Goal: Task Accomplishment & Management: Manage account settings

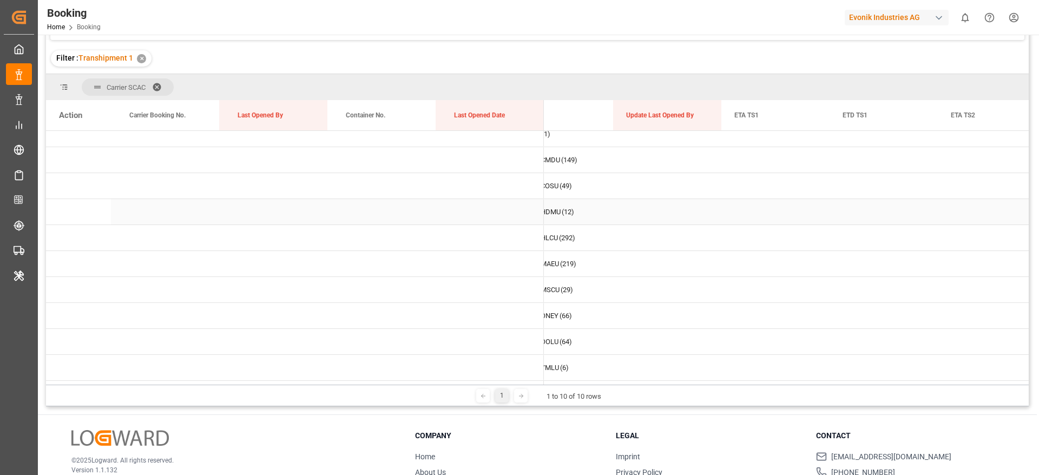
scroll to position [160, 0]
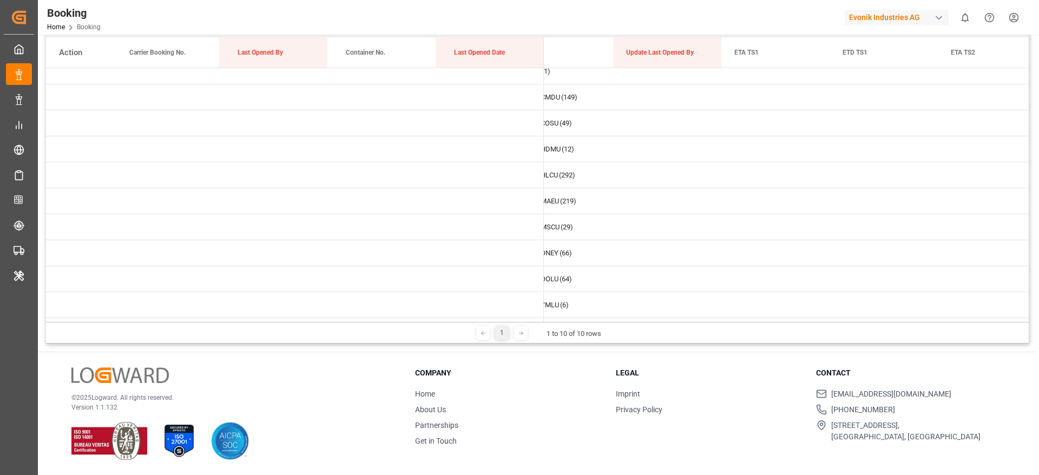
drag, startPoint x: 656, startPoint y: 317, endPoint x: 613, endPoint y: 323, distance: 44.2
click at [613, 323] on div "Carrier SCAC Drag here to set column labels Action Carrier Booking No. Last Ope…" at bounding box center [537, 177] width 983 height 332
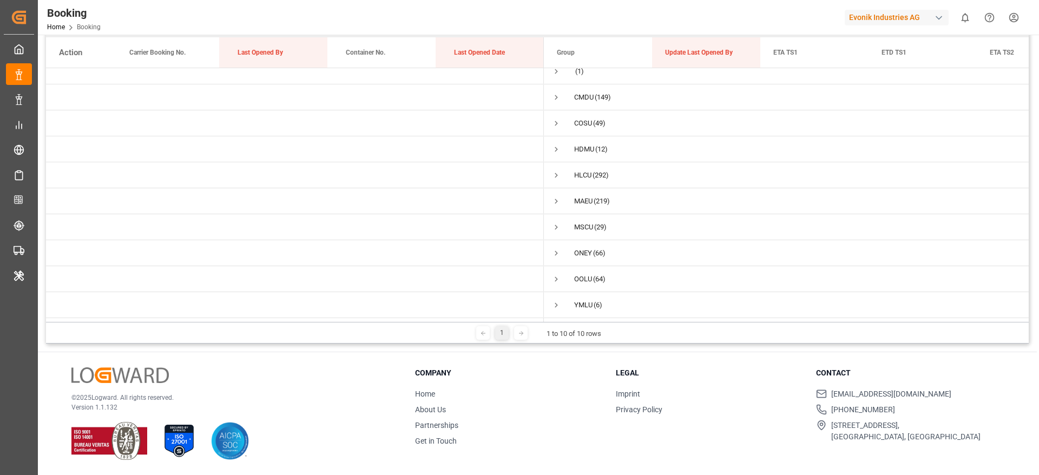
scroll to position [0, 0]
click at [560, 196] on span "Press SPACE to select this row." at bounding box center [562, 201] width 10 height 10
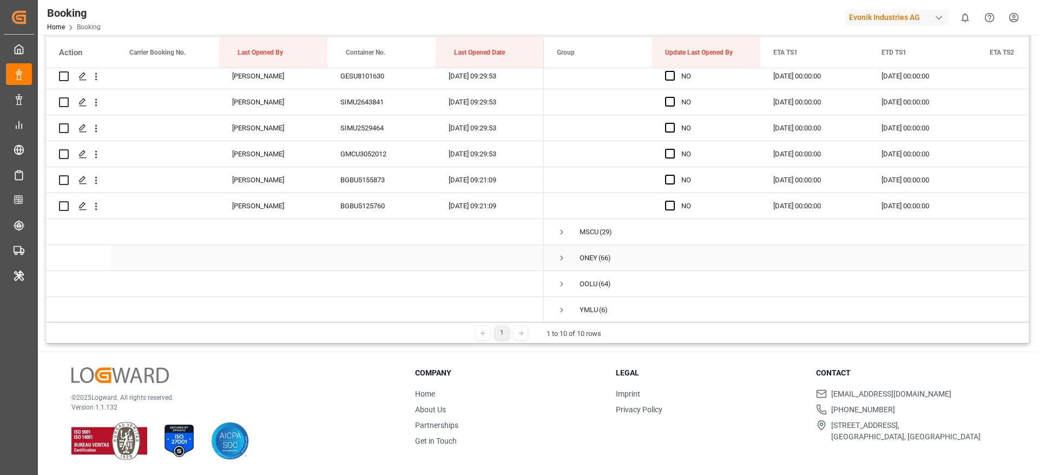
scroll to position [5696, 0]
click at [673, 205] on span "Press SPACE to select this row." at bounding box center [670, 204] width 10 height 10
click at [673, 199] on input "Press SPACE to select this row." at bounding box center [673, 199] width 0 height 0
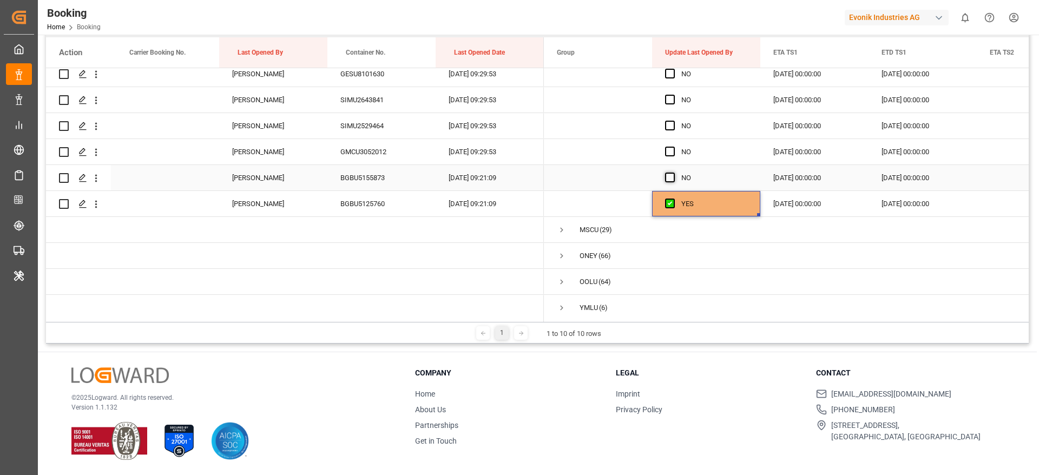
click at [669, 175] on span "Press SPACE to select this row." at bounding box center [670, 178] width 10 height 10
click at [673, 173] on input "Press SPACE to select this row." at bounding box center [673, 173] width 0 height 0
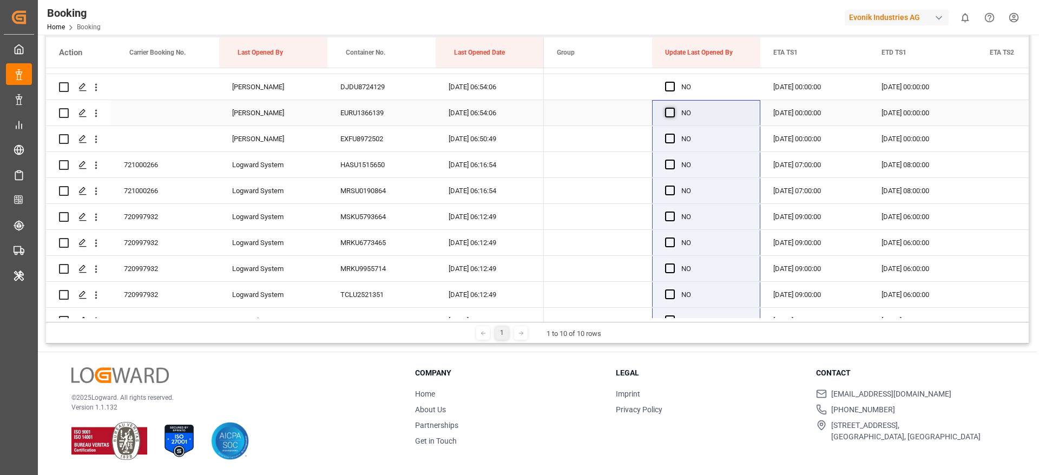
scroll to position [2557, 0]
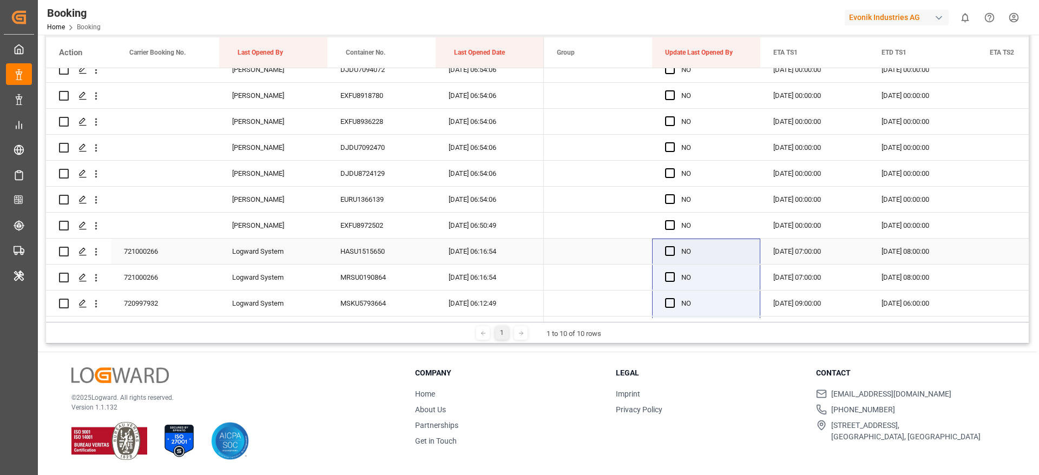
drag, startPoint x: 757, startPoint y: 187, endPoint x: 670, endPoint y: 257, distance: 111.3
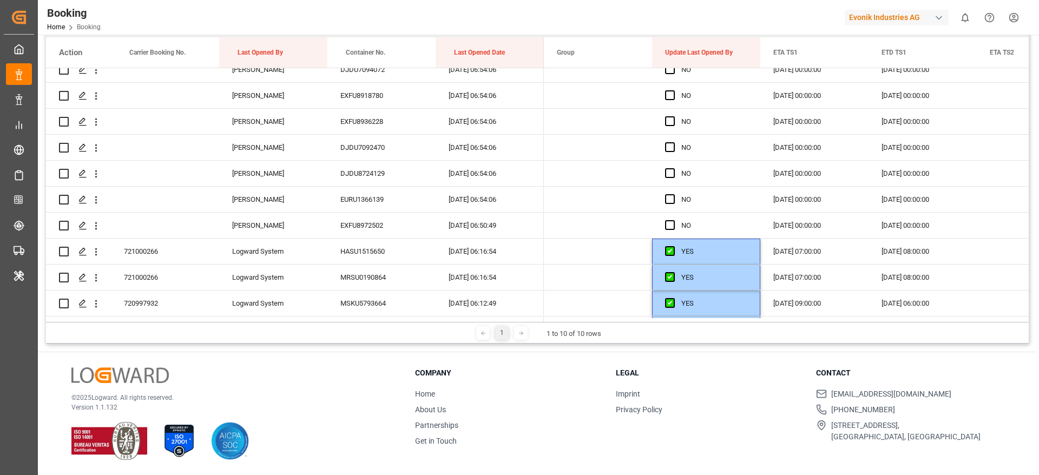
scroll to position [0, 0]
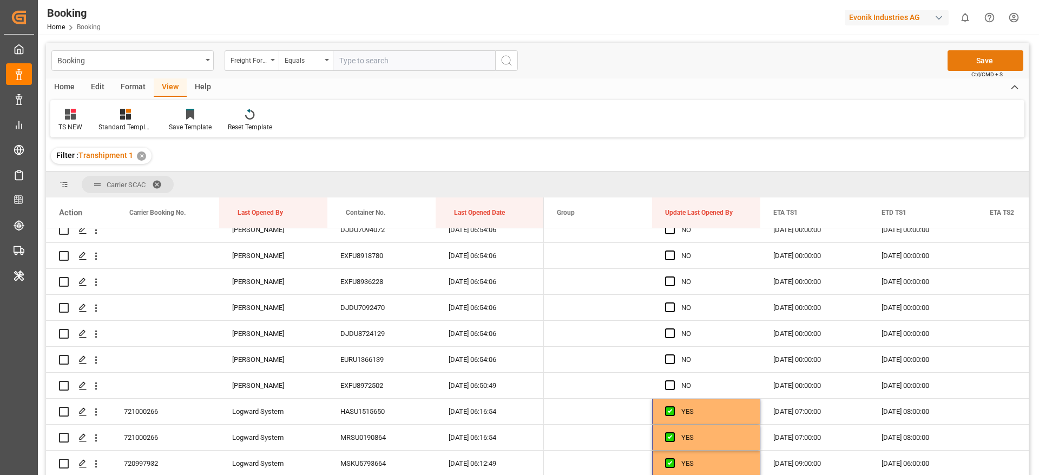
click at [980, 67] on button "Save" at bounding box center [986, 60] width 76 height 21
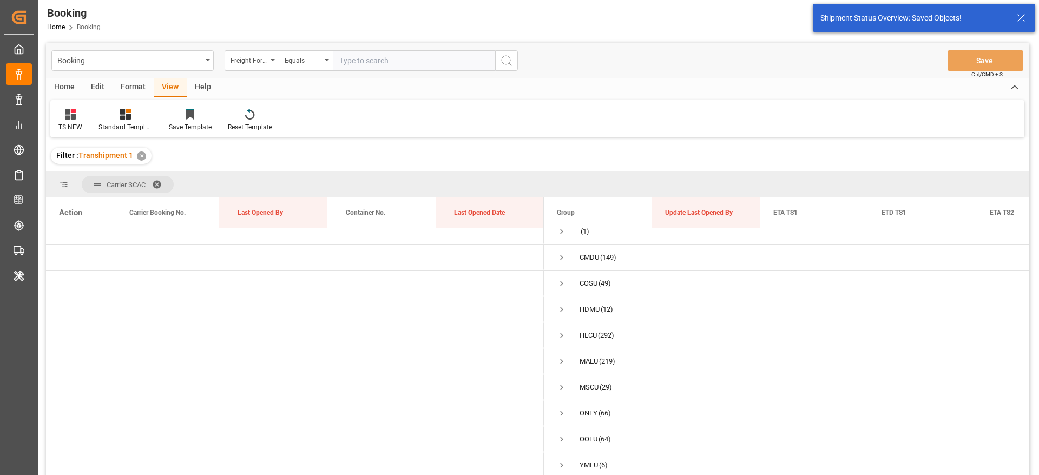
scroll to position [14, 0]
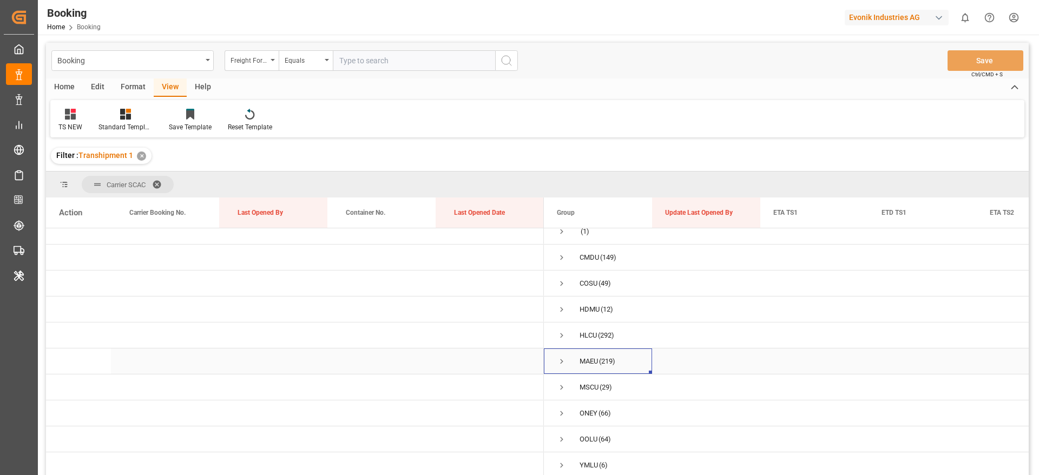
click at [561, 358] on span "Press SPACE to select this row." at bounding box center [562, 362] width 10 height 10
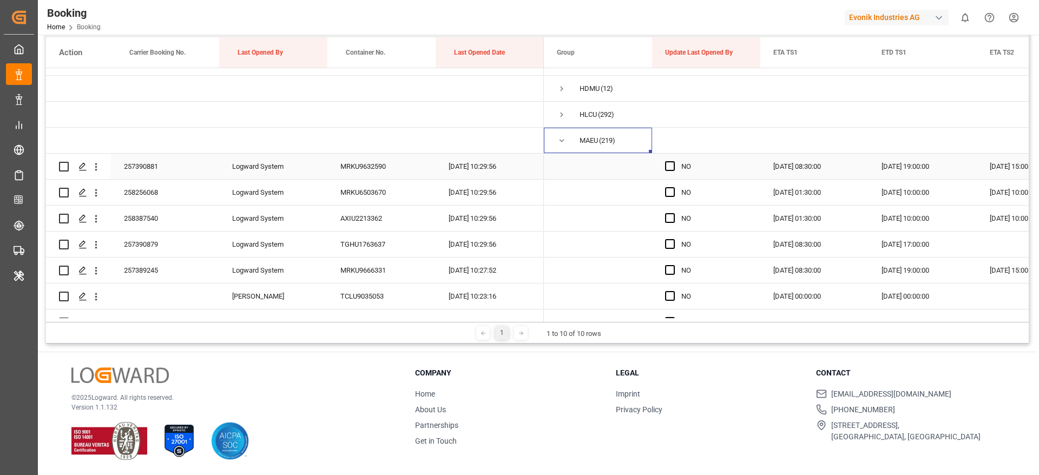
scroll to position [95, 0]
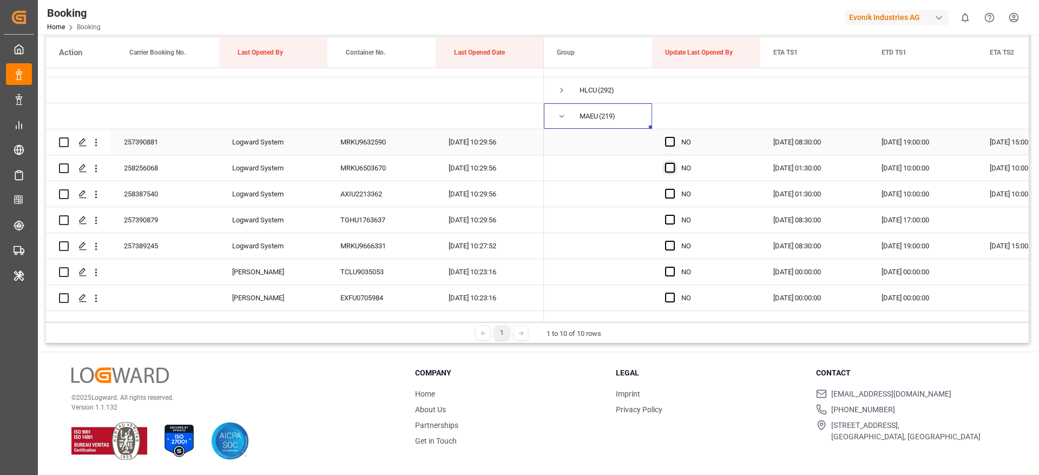
click at [672, 138] on span "Press SPACE to select this row." at bounding box center [670, 142] width 10 height 10
click at [673, 137] on input "Press SPACE to select this row." at bounding box center [673, 137] width 0 height 0
click at [669, 166] on span "Press SPACE to select this row." at bounding box center [670, 168] width 10 height 10
click at [673, 163] on input "Press SPACE to select this row." at bounding box center [673, 163] width 0 height 0
click at [668, 201] on div "Press SPACE to select this row." at bounding box center [673, 194] width 16 height 25
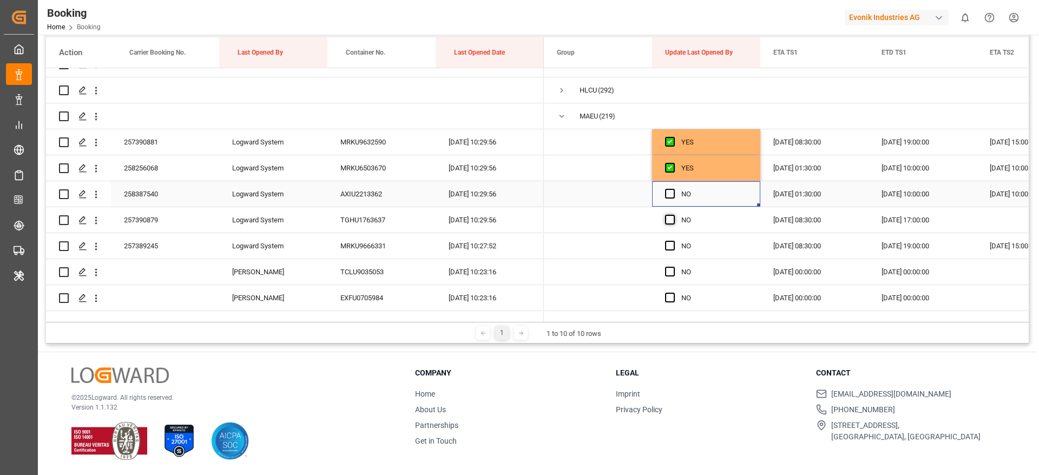
click at [668, 192] on span "Press SPACE to select this row." at bounding box center [670, 194] width 10 height 10
click at [673, 189] on input "Press SPACE to select this row." at bounding box center [673, 189] width 0 height 0
click at [667, 221] on span "Press SPACE to select this row." at bounding box center [670, 220] width 10 height 10
click at [673, 215] on input "Press SPACE to select this row." at bounding box center [673, 215] width 0 height 0
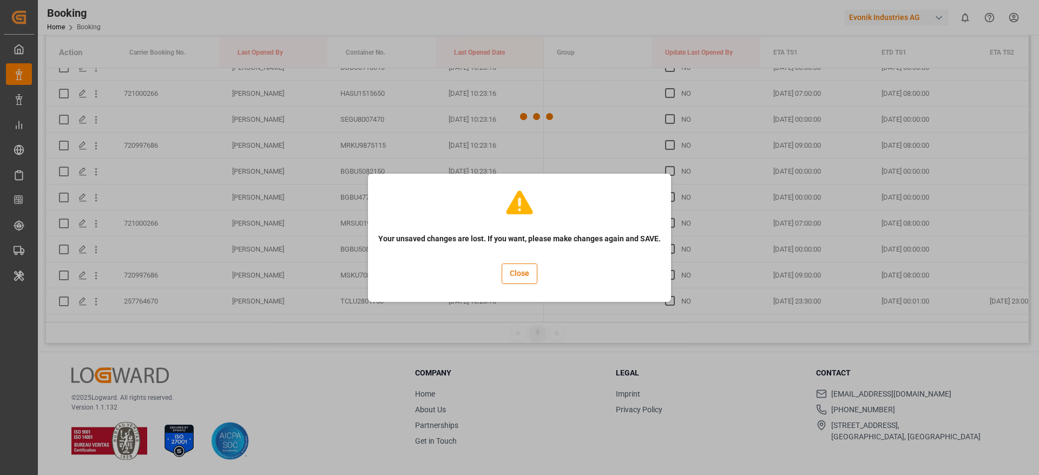
scroll to position [2855, 0]
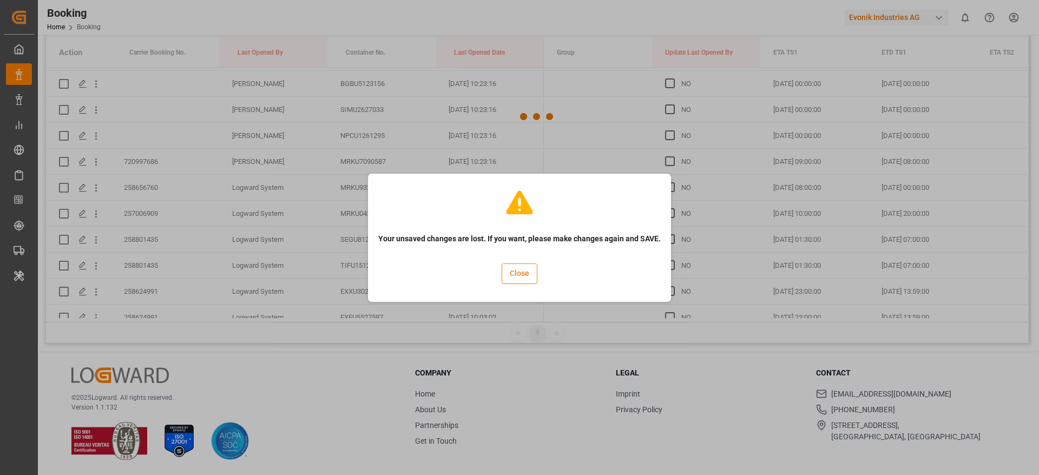
click at [529, 272] on button "Close" at bounding box center [520, 274] width 36 height 21
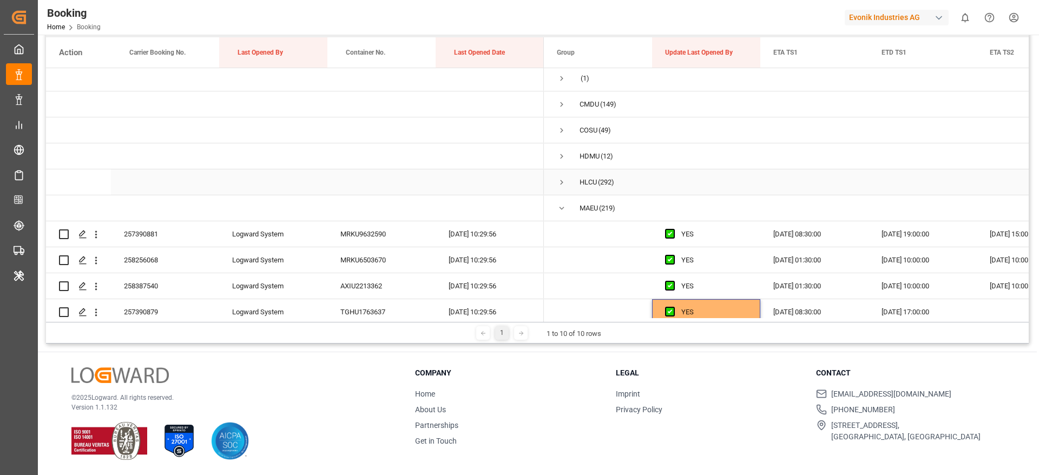
scroll to position [0, 0]
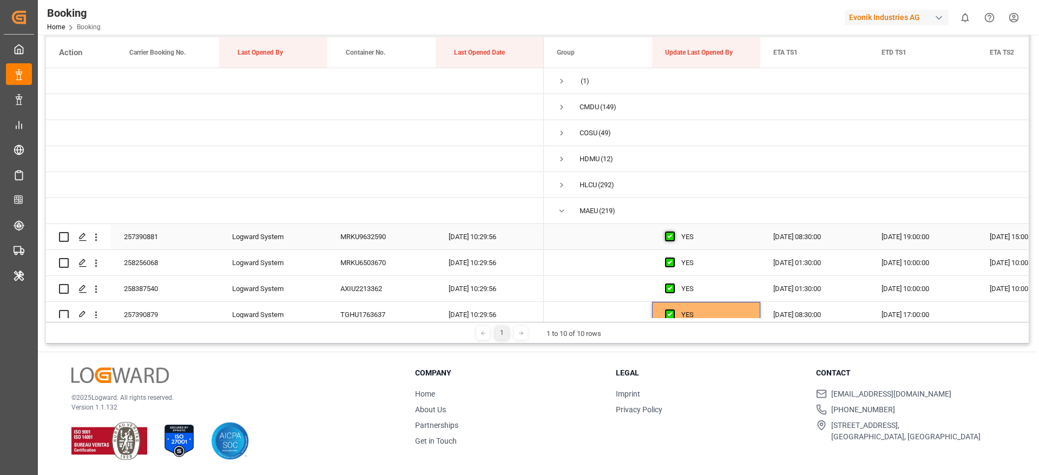
click at [666, 235] on span "Press SPACE to select this row." at bounding box center [670, 237] width 10 height 10
click at [673, 232] on input "Press SPACE to select this row." at bounding box center [673, 232] width 0 height 0
click at [668, 258] on span "Press SPACE to select this row." at bounding box center [670, 263] width 10 height 10
click at [673, 258] on input "Press SPACE to select this row." at bounding box center [673, 258] width 0 height 0
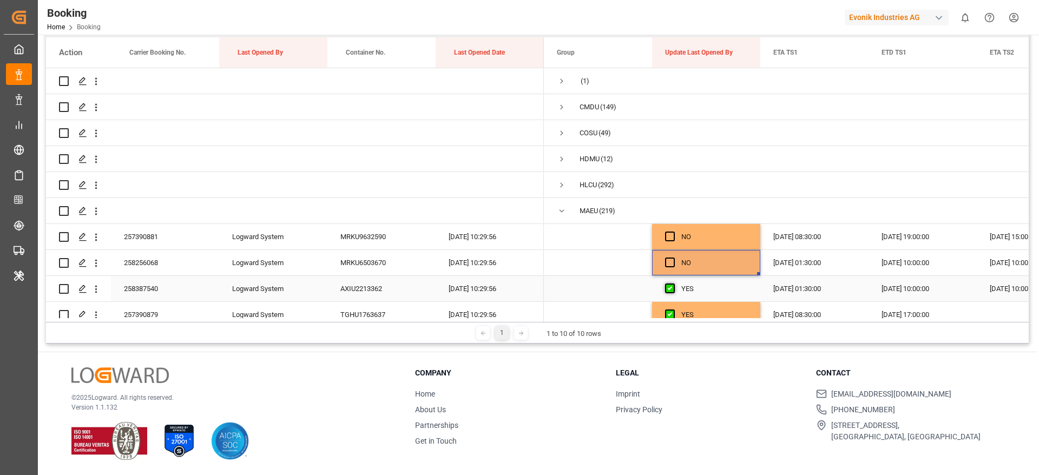
click at [669, 289] on span "Press SPACE to select this row." at bounding box center [670, 289] width 10 height 10
click at [673, 284] on input "Press SPACE to select this row." at bounding box center [673, 284] width 0 height 0
drag, startPoint x: 667, startPoint y: 234, endPoint x: 670, endPoint y: 257, distance: 22.9
click at [668, 235] on span "Press SPACE to select this row." at bounding box center [670, 237] width 10 height 10
click at [673, 232] on input "Press SPACE to select this row." at bounding box center [673, 232] width 0 height 0
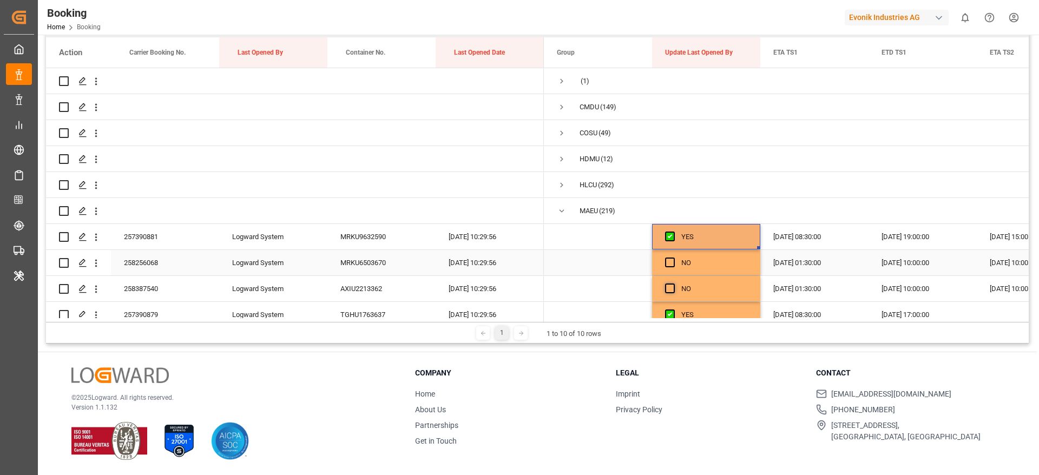
click at [670, 264] on span "Press SPACE to select this row." at bounding box center [670, 263] width 10 height 10
click at [673, 258] on input "Press SPACE to select this row." at bounding box center [673, 258] width 0 height 0
click at [668, 290] on span "Press SPACE to select this row." at bounding box center [670, 289] width 10 height 10
click at [673, 284] on input "Press SPACE to select this row." at bounding box center [673, 284] width 0 height 0
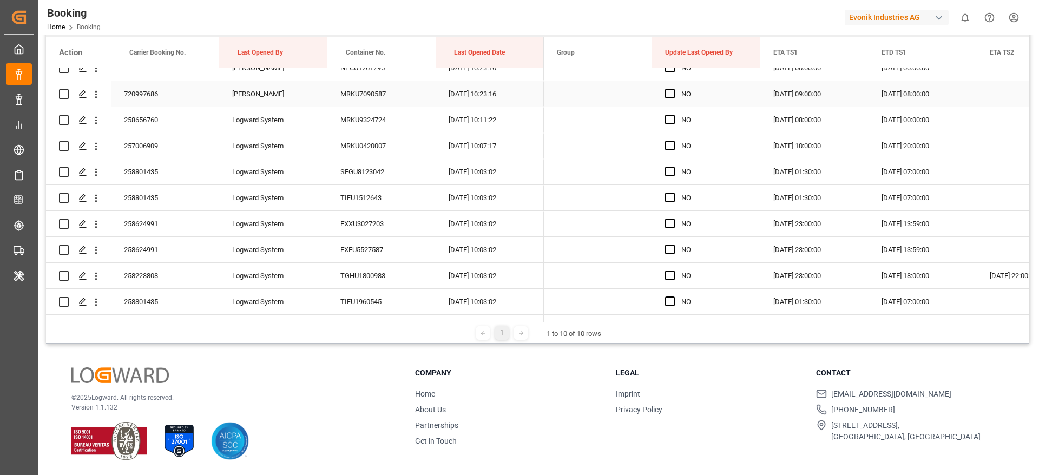
scroll to position [2841, 0]
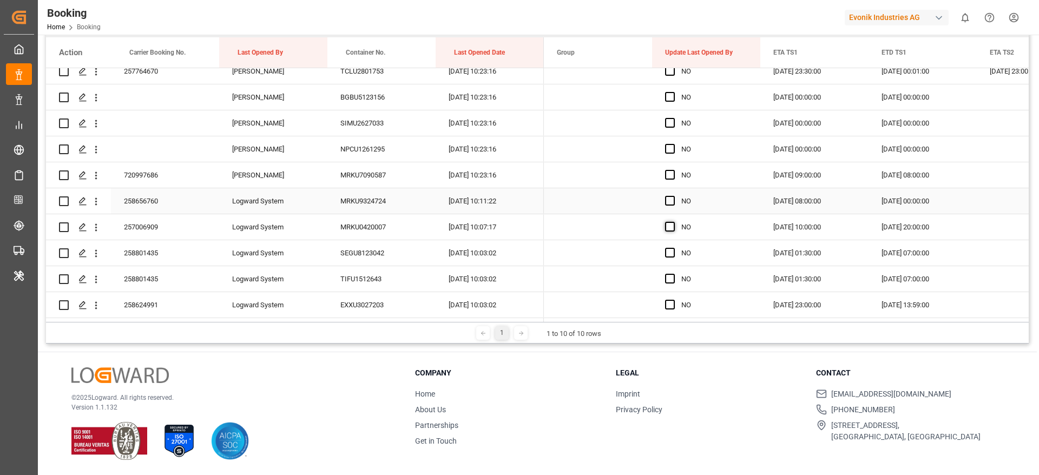
click at [667, 200] on span "Press SPACE to select this row." at bounding box center [670, 201] width 10 height 10
click at [673, 196] on input "Press SPACE to select this row." at bounding box center [673, 196] width 0 height 0
click at [668, 226] on span "Press SPACE to select this row." at bounding box center [670, 227] width 10 height 10
click at [673, 222] on input "Press SPACE to select this row." at bounding box center [673, 222] width 0 height 0
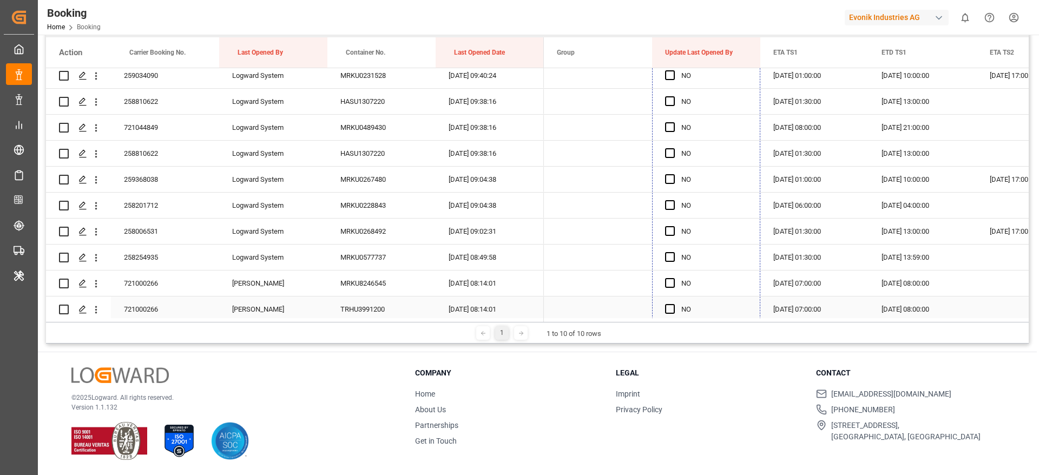
scroll to position [4205, 0]
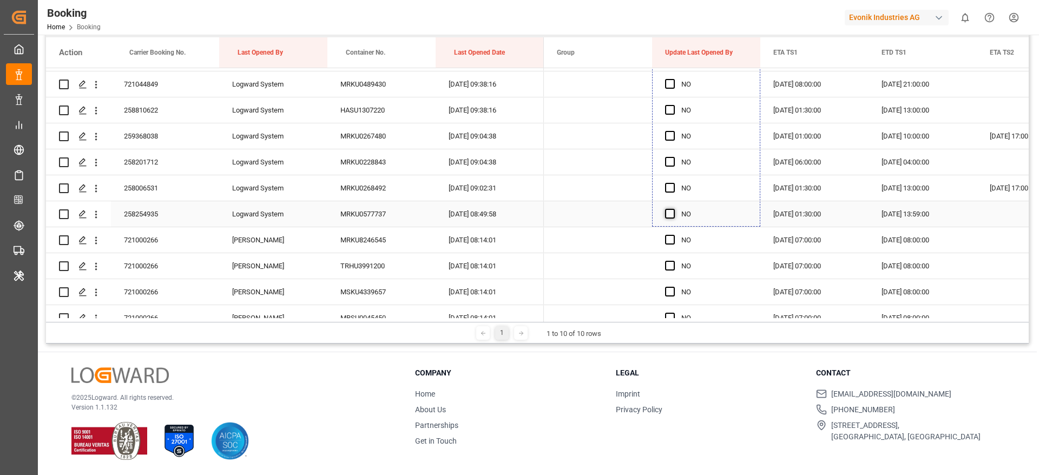
drag, startPoint x: 755, startPoint y: 280, endPoint x: 674, endPoint y: 208, distance: 108.5
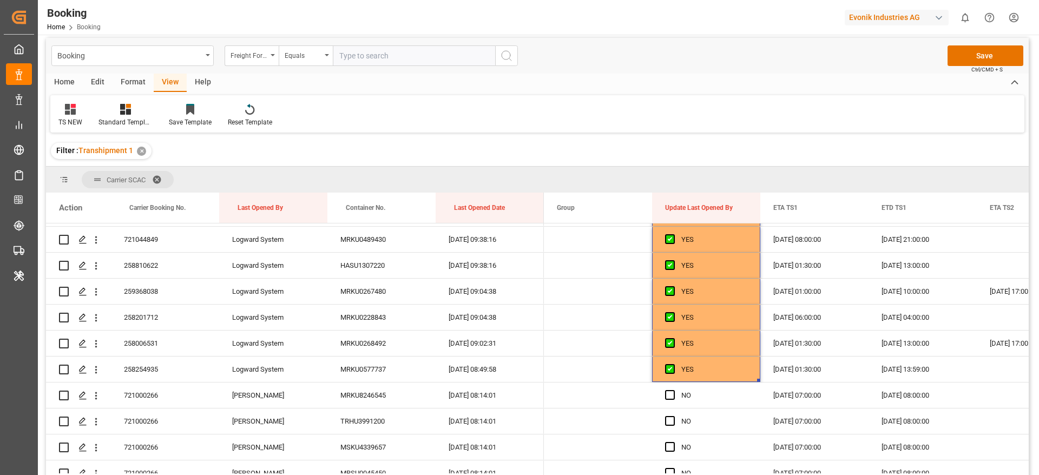
scroll to position [0, 0]
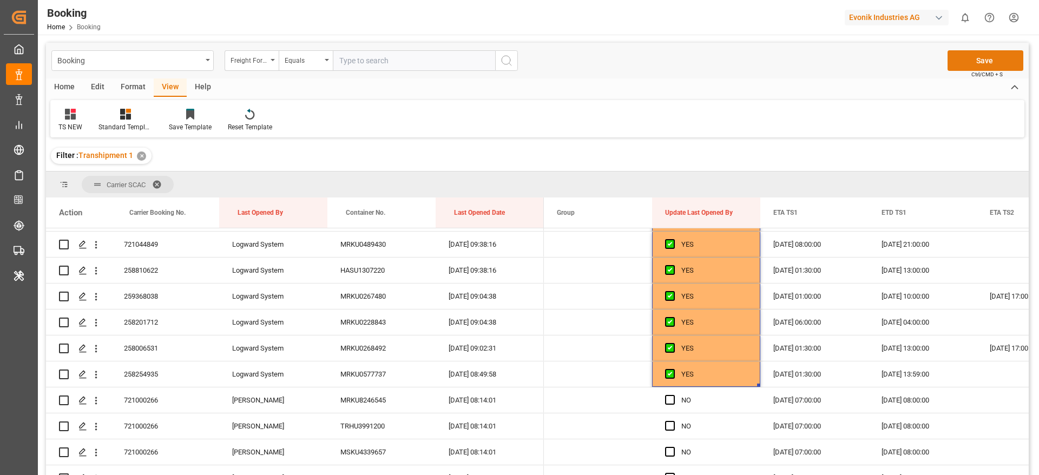
click at [982, 63] on button "Save" at bounding box center [986, 60] width 76 height 21
